Goal: Transaction & Acquisition: Book appointment/travel/reservation

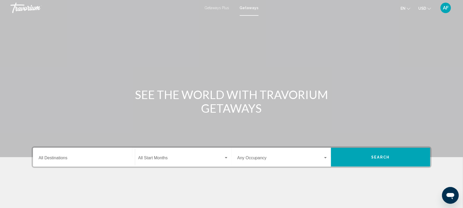
click at [65, 152] on div "Destination All Destinations" at bounding box center [84, 157] width 90 height 16
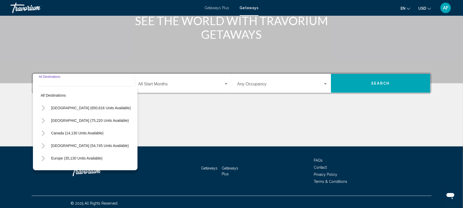
scroll to position [76, 0]
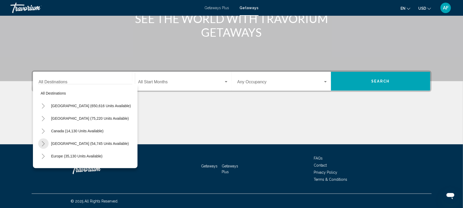
click at [43, 141] on icon "Toggle Caribbean & Atlantic Islands (54,745 units available)" at bounding box center [43, 143] width 3 height 5
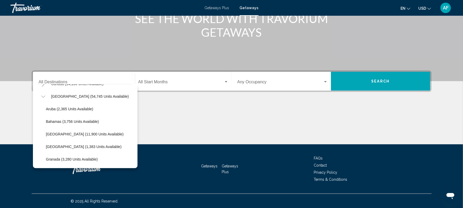
scroll to position [42, 0]
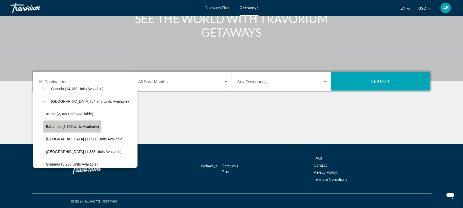
click at [58, 125] on span "Bahamas (3,756 units available)" at bounding box center [72, 126] width 53 height 4
type input "**********"
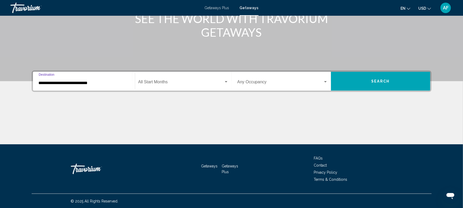
click at [227, 80] on div "Search widget" at bounding box center [226, 82] width 5 height 4
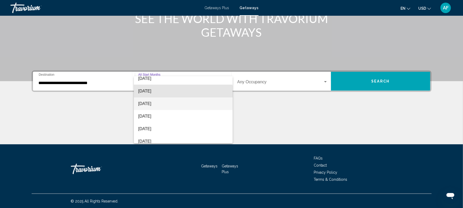
scroll to position [30, 0]
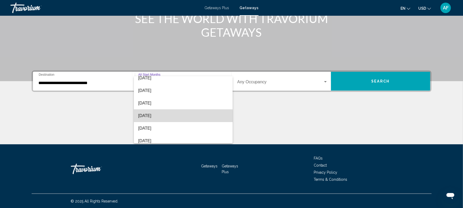
click at [145, 117] on span "[DATE]" at bounding box center [183, 115] width 90 height 13
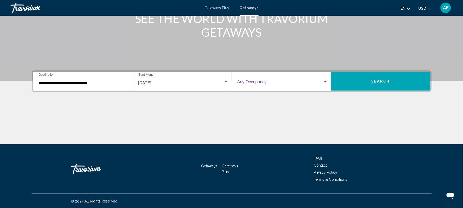
click at [317, 81] on span "Search widget" at bounding box center [280, 83] width 86 height 5
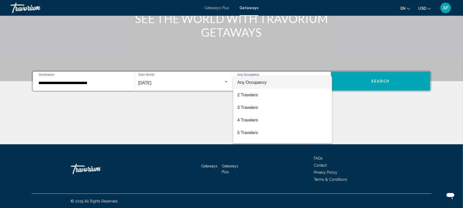
click at [380, 78] on div at bounding box center [231, 104] width 463 height 208
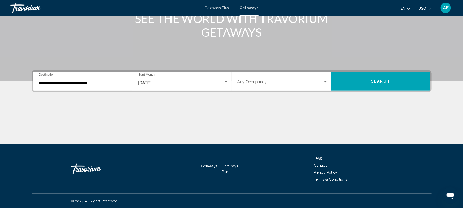
click at [380, 79] on span "Search" at bounding box center [380, 81] width 18 height 4
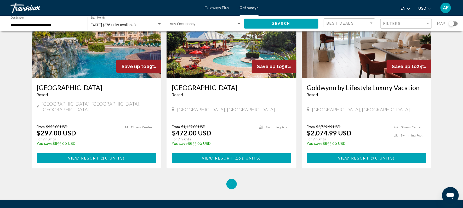
scroll to position [250, 0]
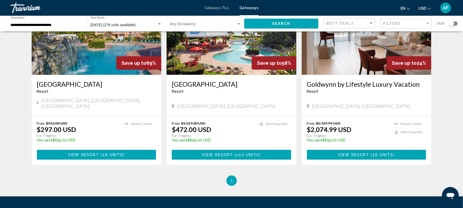
click at [245, 153] on span "102 units" at bounding box center [247, 155] width 23 height 4
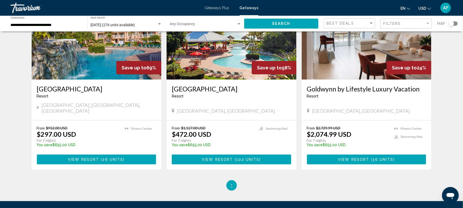
scroll to position [245, 0]
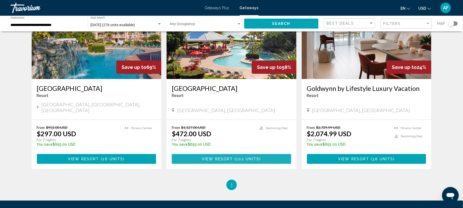
click at [241, 157] on span "102 units" at bounding box center [247, 159] width 23 height 4
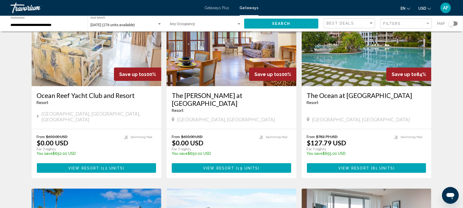
scroll to position [52, 0]
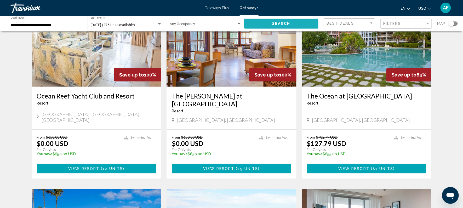
click at [278, 22] on span "Search" at bounding box center [281, 24] width 18 height 4
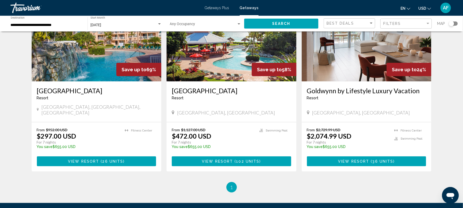
scroll to position [244, 0]
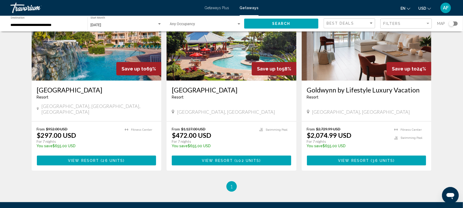
click at [104, 158] on span "26 units" at bounding box center [112, 160] width 21 height 4
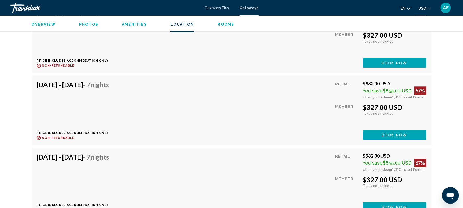
scroll to position [1498, 0]
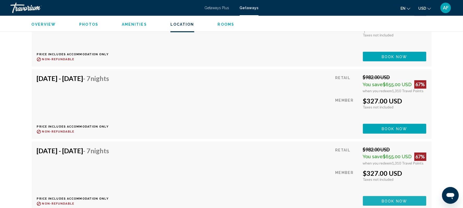
click at [406, 199] on span "Book now" at bounding box center [394, 200] width 25 height 4
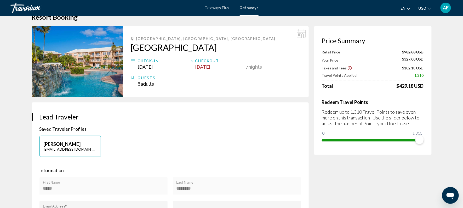
scroll to position [17, 0]
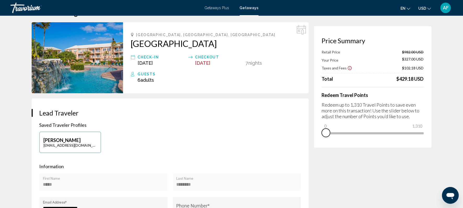
drag, startPoint x: 418, startPoint y: 140, endPoint x: 298, endPoint y: 136, distance: 120.5
drag, startPoint x: 328, startPoint y: 125, endPoint x: 450, endPoint y: 120, distance: 122.5
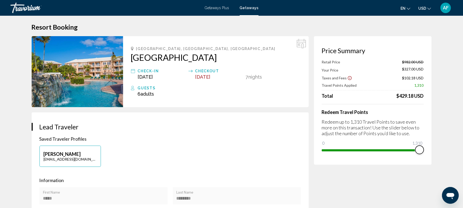
scroll to position [0, 0]
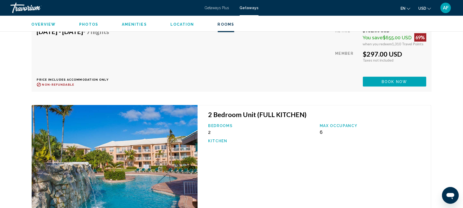
scroll to position [1207, 0]
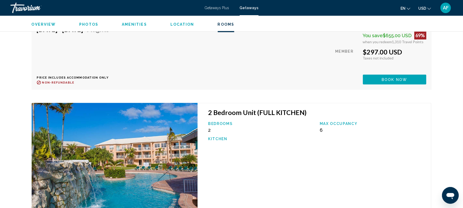
click at [175, 25] on span "Location" at bounding box center [182, 24] width 24 height 4
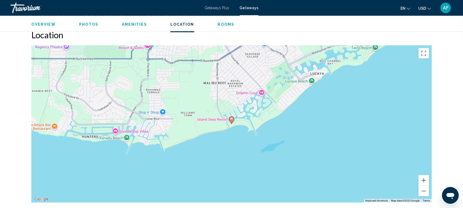
scroll to position [556, 0]
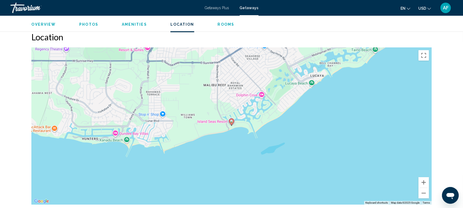
click at [223, 26] on span "Rooms" at bounding box center [226, 24] width 17 height 4
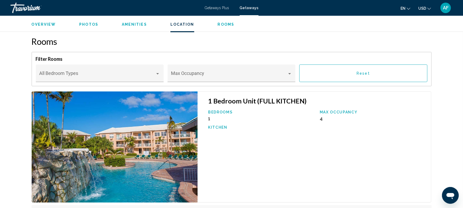
scroll to position [739, 0]
